Goal: Information Seeking & Learning: Learn about a topic

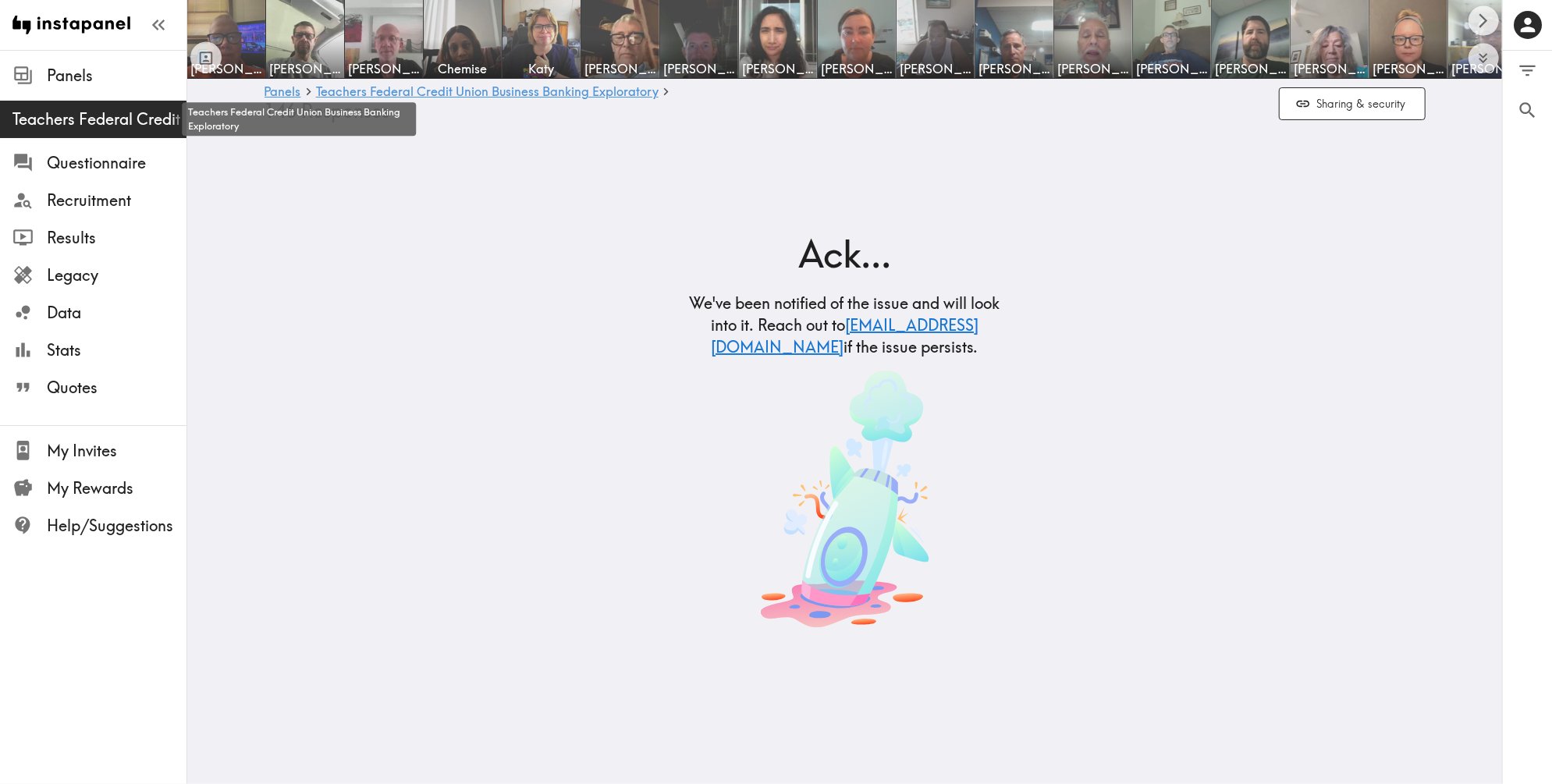
click at [139, 119] on span "Teachers Federal Credit Union Business Banking Exploratory" at bounding box center [99, 120] width 174 height 22
click at [114, 124] on span "Teachers Federal Credit Union Business Banking Exploratory" at bounding box center [99, 120] width 174 height 22
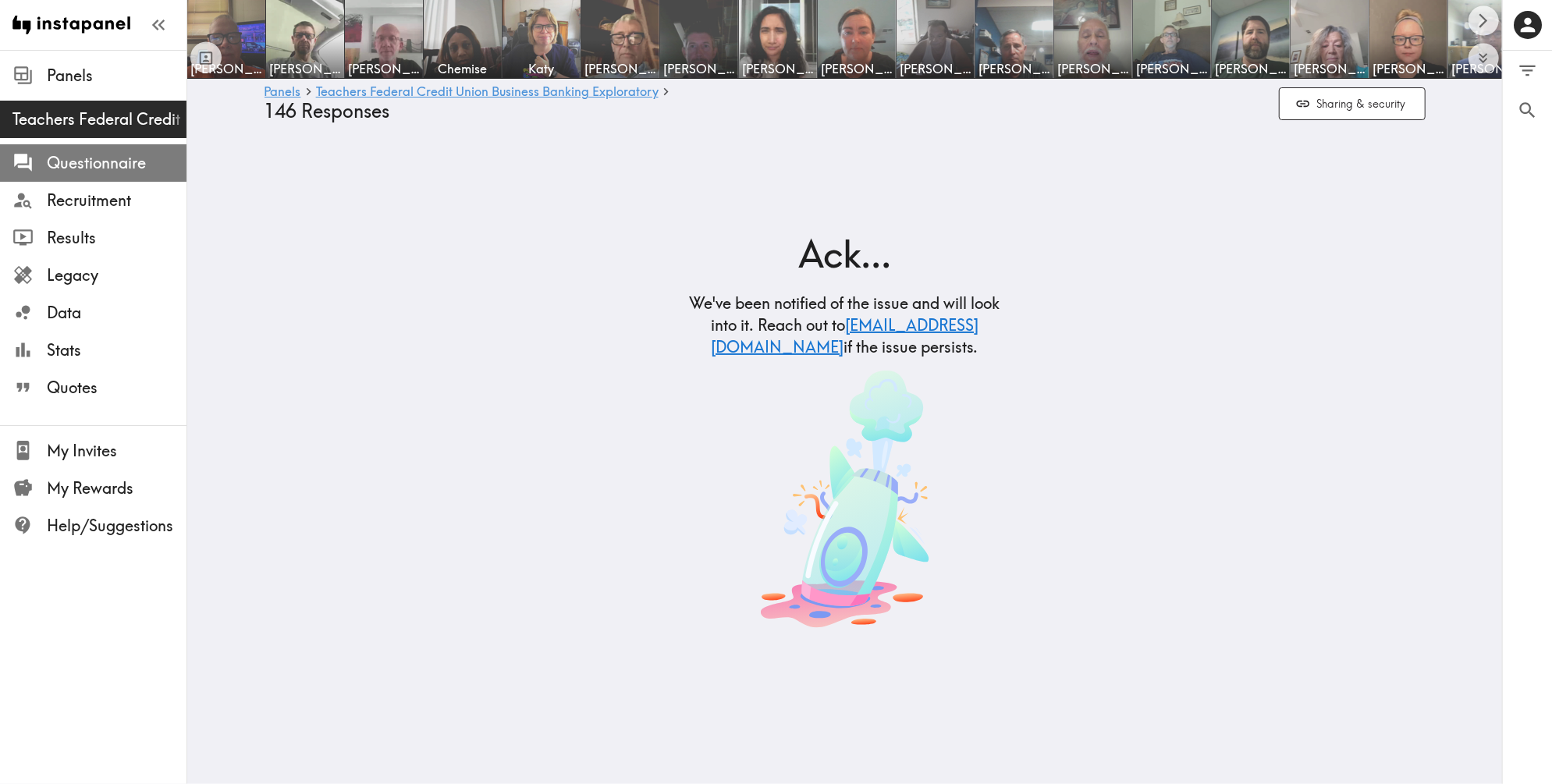
click at [121, 165] on span "Questionnaire" at bounding box center [116, 163] width 139 height 22
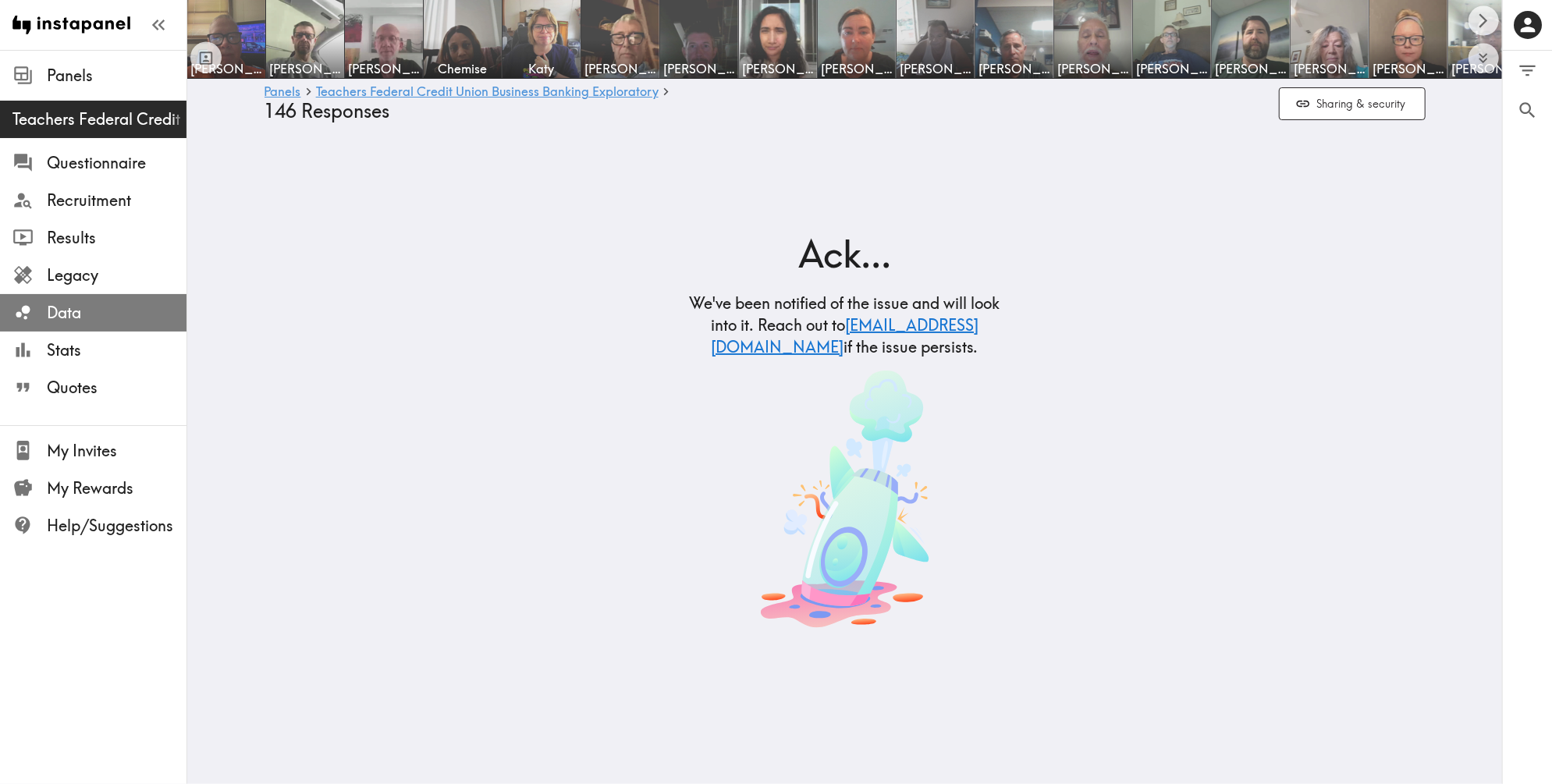
click at [59, 310] on span "Data" at bounding box center [116, 313] width 139 height 22
